Goal: Task Accomplishment & Management: Manage account settings

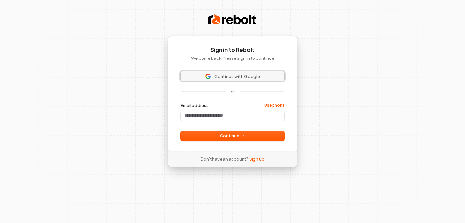
click at [252, 78] on span "Continue with Google" at bounding box center [237, 76] width 46 height 6
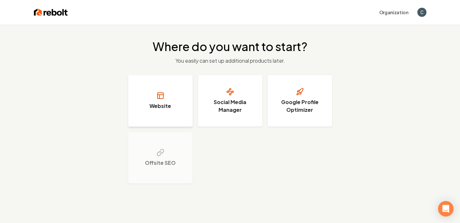
click at [174, 88] on button "Website" at bounding box center [160, 101] width 65 height 52
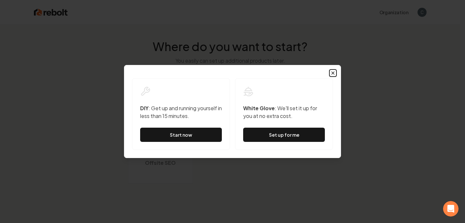
click at [332, 74] on icon "button" at bounding box center [333, 73] width 3 height 3
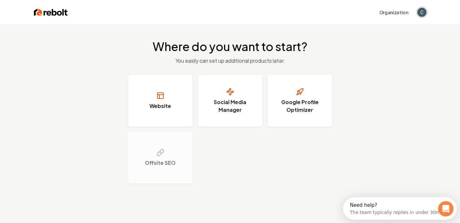
click at [418, 15] on span "Open user button" at bounding box center [421, 12] width 9 height 9
click at [401, 13] on button "Organization" at bounding box center [394, 12] width 37 height 12
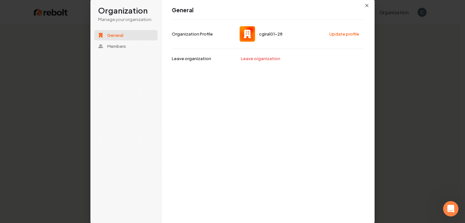
click at [278, 37] on span "cgiral01-28" at bounding box center [261, 33] width 43 height 15
click at [349, 36] on button "Update profile" at bounding box center [344, 34] width 37 height 10
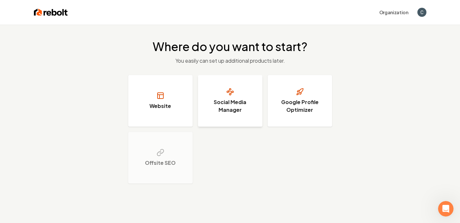
click at [251, 98] on button "Social Media Manager" at bounding box center [230, 101] width 65 height 52
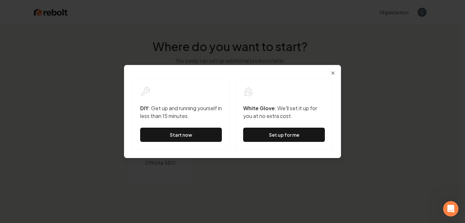
click at [333, 76] on div "Dialog DIY : Get up and running yourself in less than 15 minutes. Start now Whi…" at bounding box center [232, 111] width 217 height 93
click at [332, 72] on icon "button" at bounding box center [333, 73] width 3 height 3
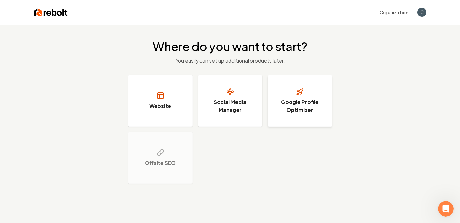
click at [308, 90] on button "Google Profile Optimizer" at bounding box center [300, 101] width 65 height 52
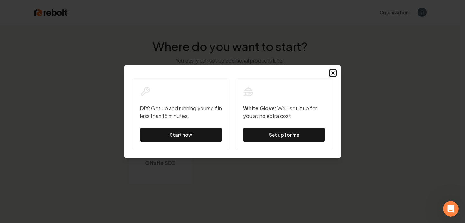
click at [334, 71] on icon "button" at bounding box center [332, 72] width 5 height 5
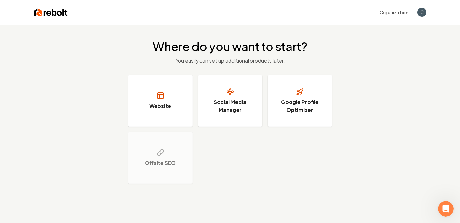
click at [50, 15] on img at bounding box center [51, 12] width 34 height 9
click at [68, 17] on div "Organization" at bounding box center [247, 12] width 359 height 12
click at [390, 19] on div "Organization" at bounding box center [230, 12] width 413 height 25
click at [389, 13] on button "Organization" at bounding box center [394, 12] width 37 height 12
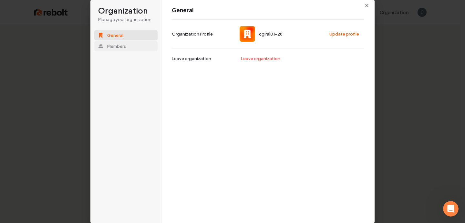
click at [124, 46] on span "Members" at bounding box center [116, 46] width 19 height 6
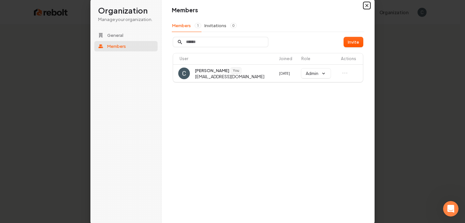
click at [366, 6] on icon "button" at bounding box center [366, 5] width 5 height 5
